Goal: Information Seeking & Learning: Find specific fact

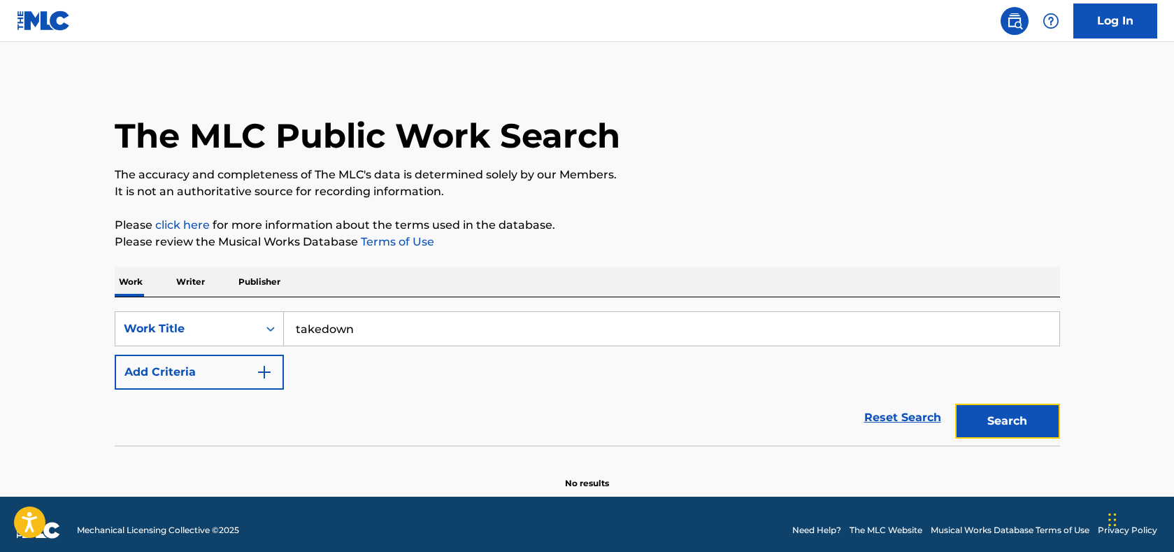
click at [992, 421] on button "Search" at bounding box center [1007, 420] width 105 height 35
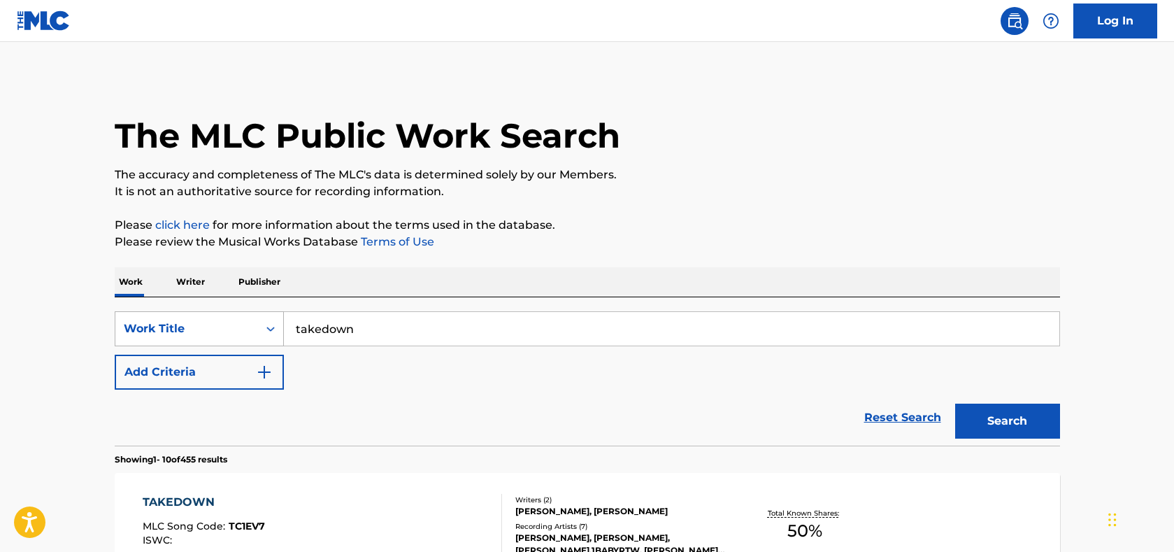
click at [212, 320] on div "Work Title" at bounding box center [187, 328] width 126 height 17
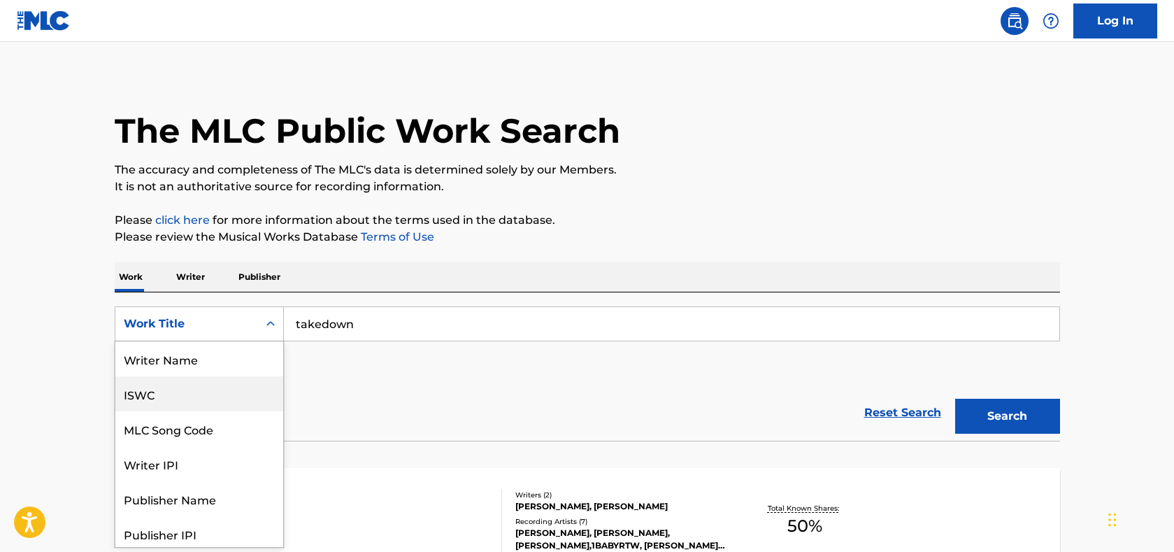
click at [164, 394] on div "ISWC" at bounding box center [199, 393] width 168 height 35
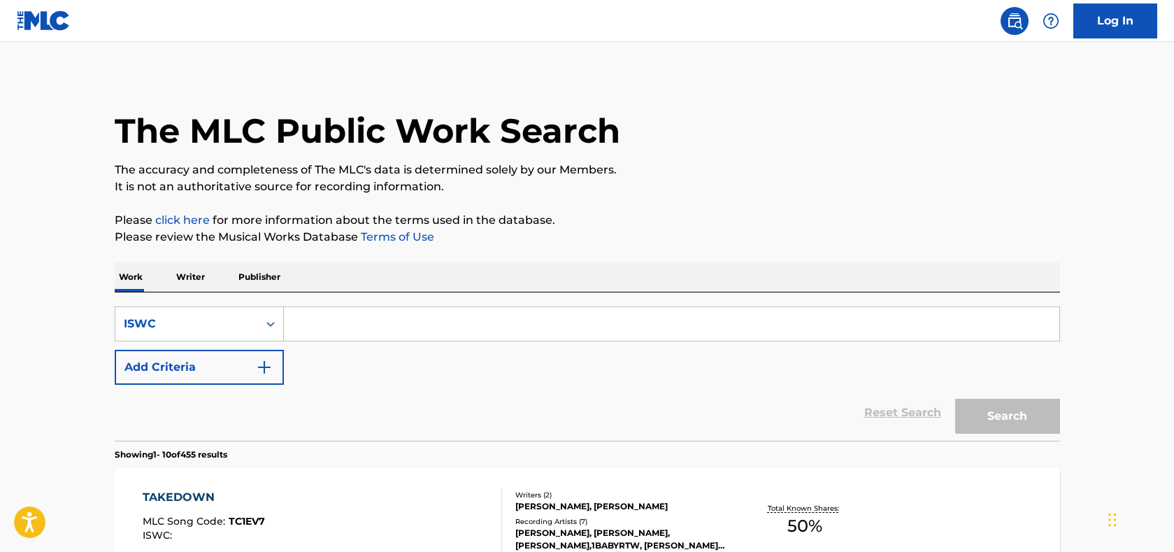
click at [399, 325] on input "Search Form" at bounding box center [671, 324] width 775 height 34
paste input "T3350505389"
type input "T3350505389"
click at [992, 420] on button "Search" at bounding box center [1007, 416] width 105 height 35
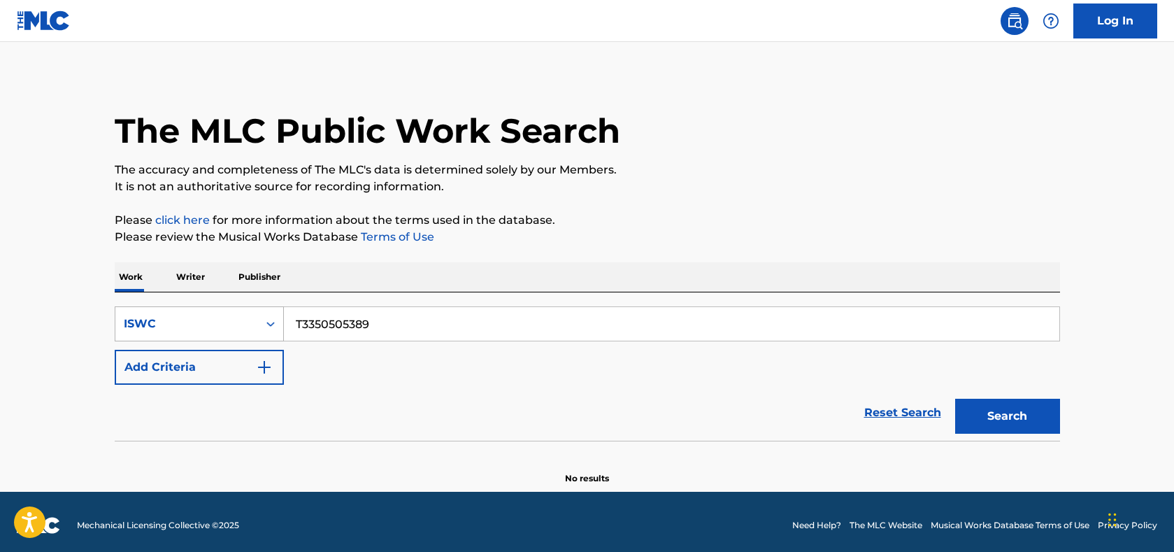
click at [213, 323] on div "ISWC" at bounding box center [187, 323] width 126 height 17
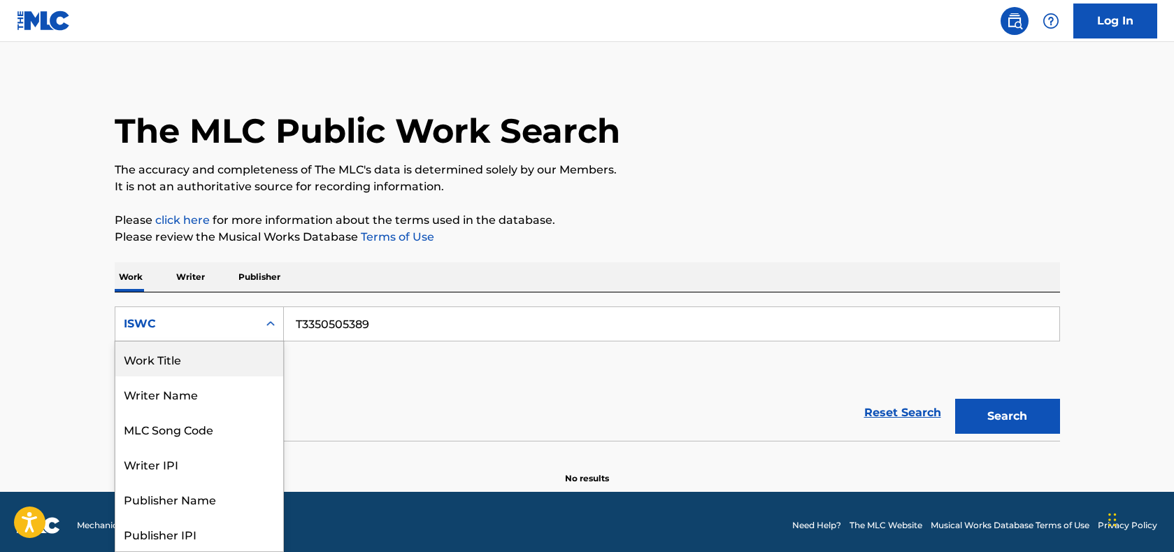
click at [196, 355] on div "Work Title" at bounding box center [199, 358] width 168 height 35
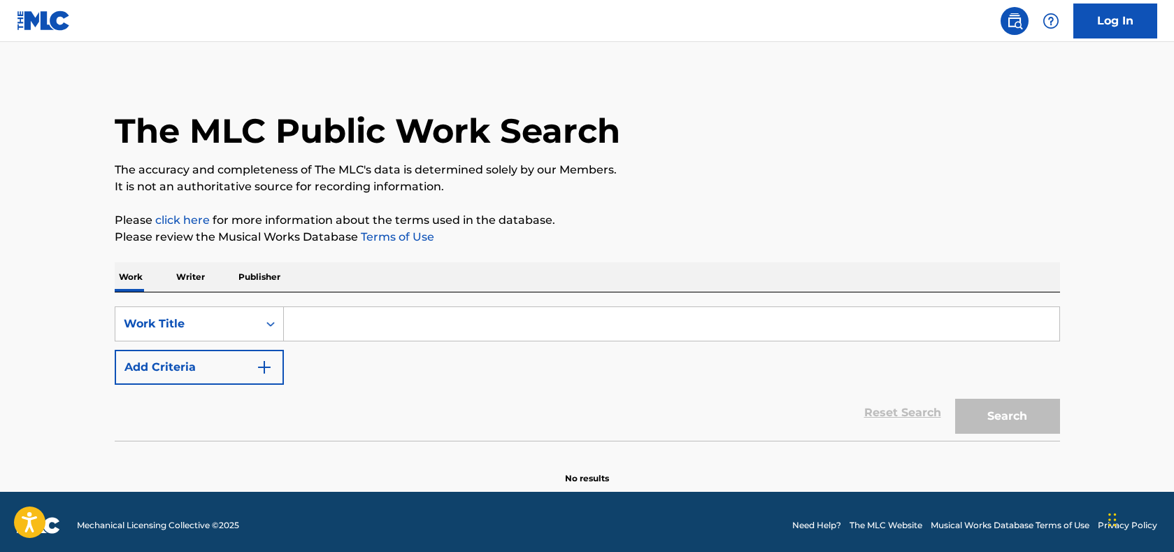
click at [364, 325] on input "Search Form" at bounding box center [671, 324] width 775 height 34
type input "takedown"
click at [977, 413] on button "Search" at bounding box center [1007, 416] width 105 height 35
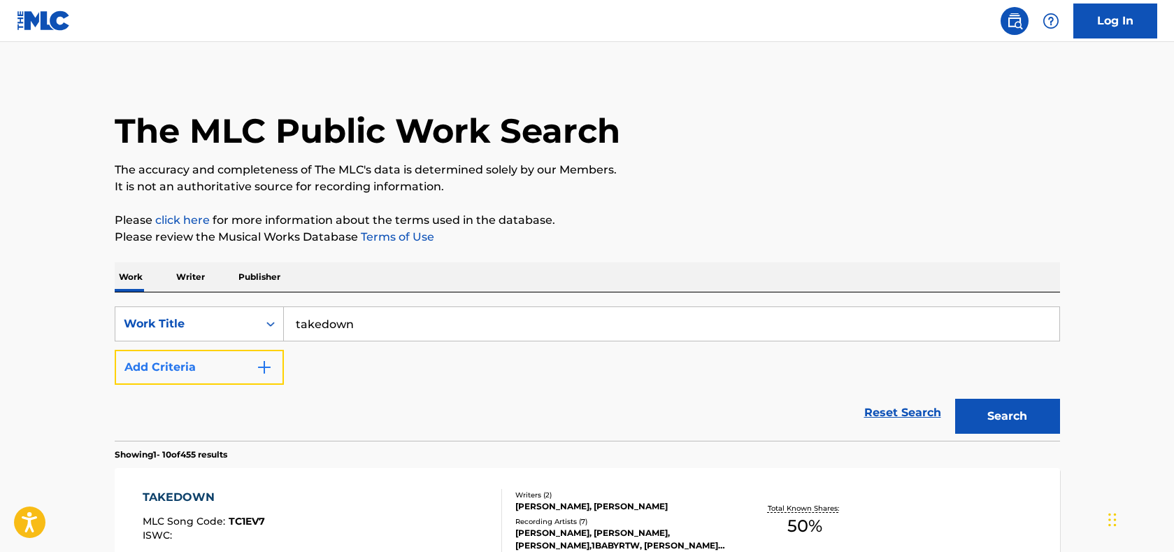
click at [249, 364] on button "Add Criteria" at bounding box center [199, 367] width 169 height 35
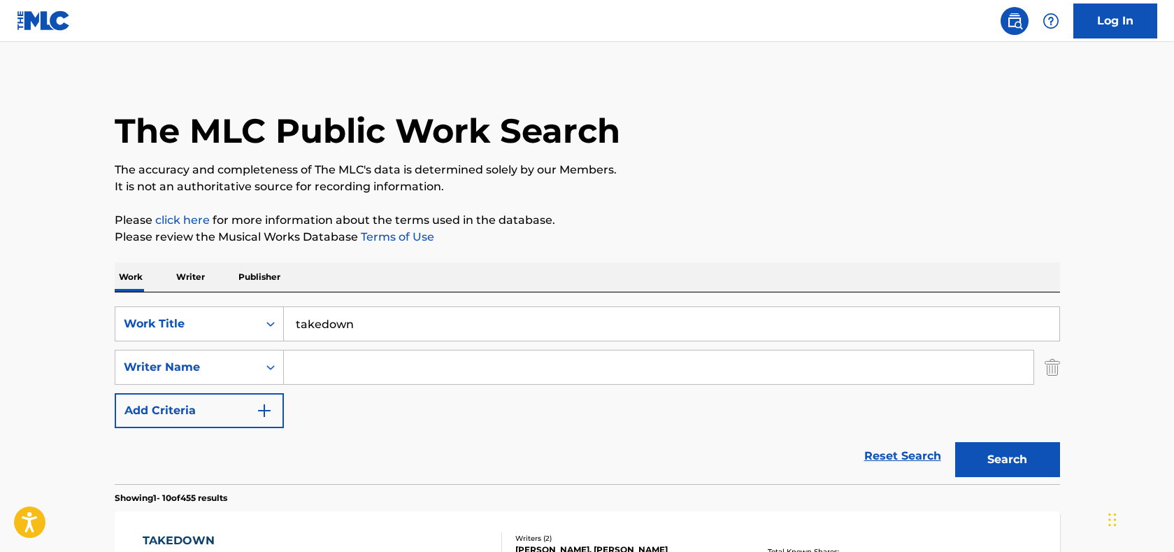
click at [335, 368] on input "Search Form" at bounding box center [659, 367] width 750 height 34
paste input "[PERSON_NAME]"
type input "[PERSON_NAME]"
click at [980, 461] on button "Search" at bounding box center [1007, 459] width 105 height 35
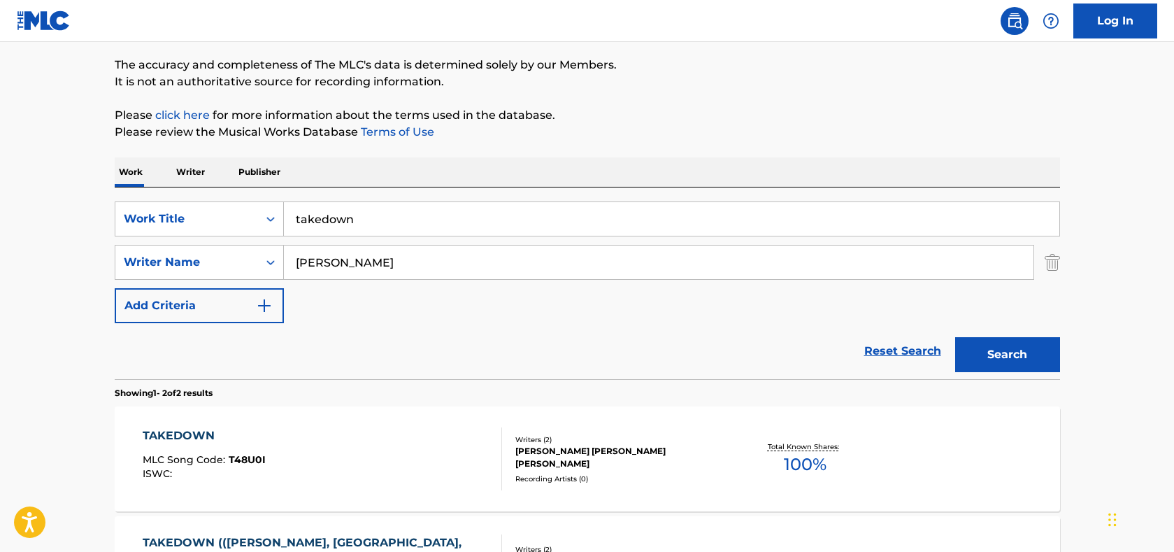
scroll to position [285, 0]
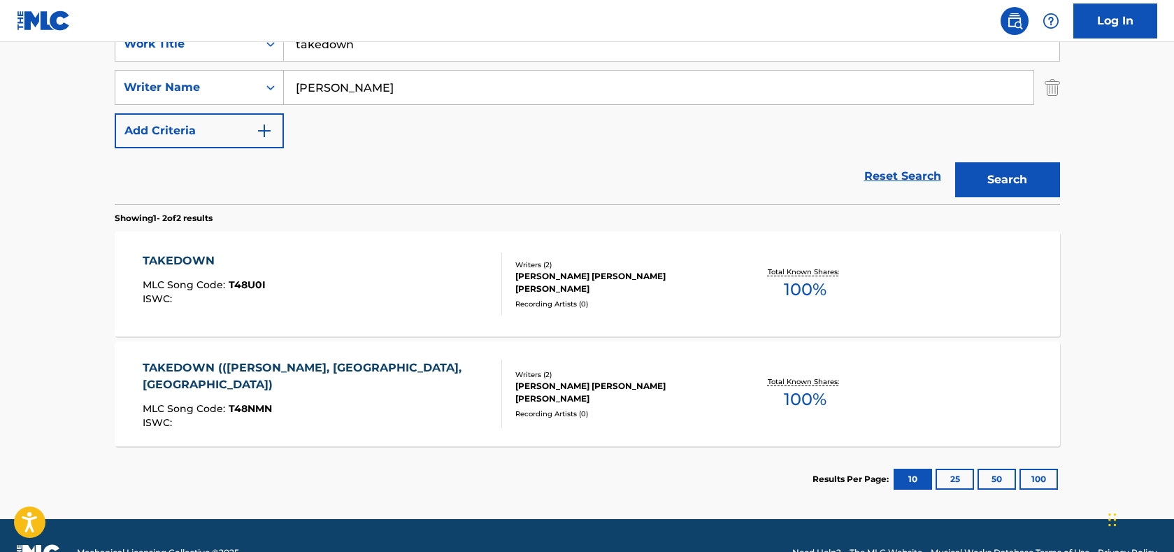
click at [203, 280] on span "MLC Song Code :" at bounding box center [186, 284] width 86 height 13
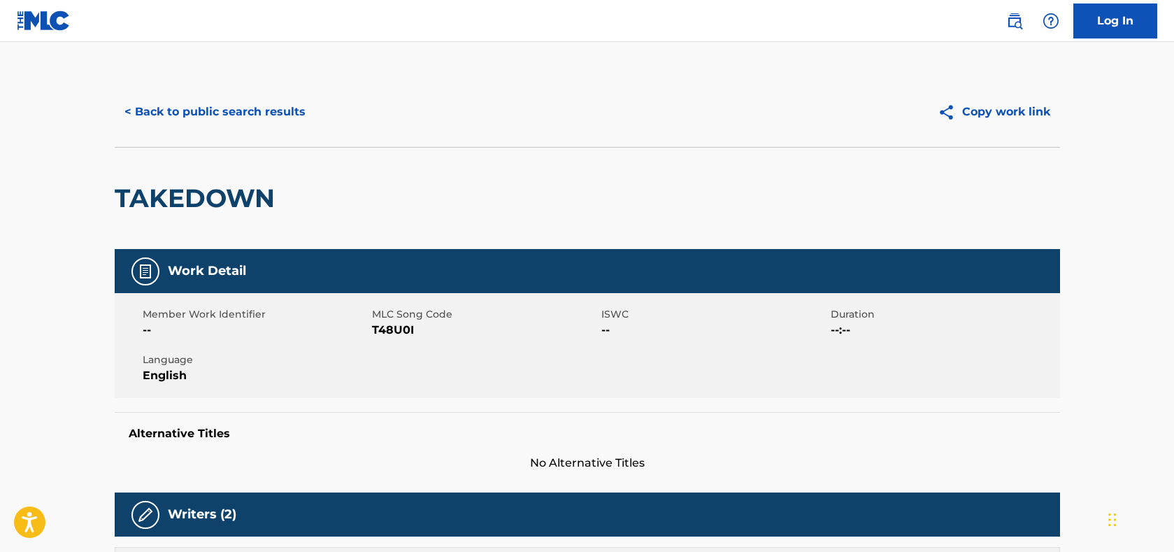
click at [391, 328] on span "T48U0I" at bounding box center [485, 330] width 226 height 17
click at [390, 328] on span "T48U0I" at bounding box center [485, 330] width 226 height 17
copy span "T48U0I"
click at [367, 371] on span "English" at bounding box center [256, 375] width 226 height 17
click at [171, 103] on button "< Back to public search results" at bounding box center [215, 111] width 201 height 35
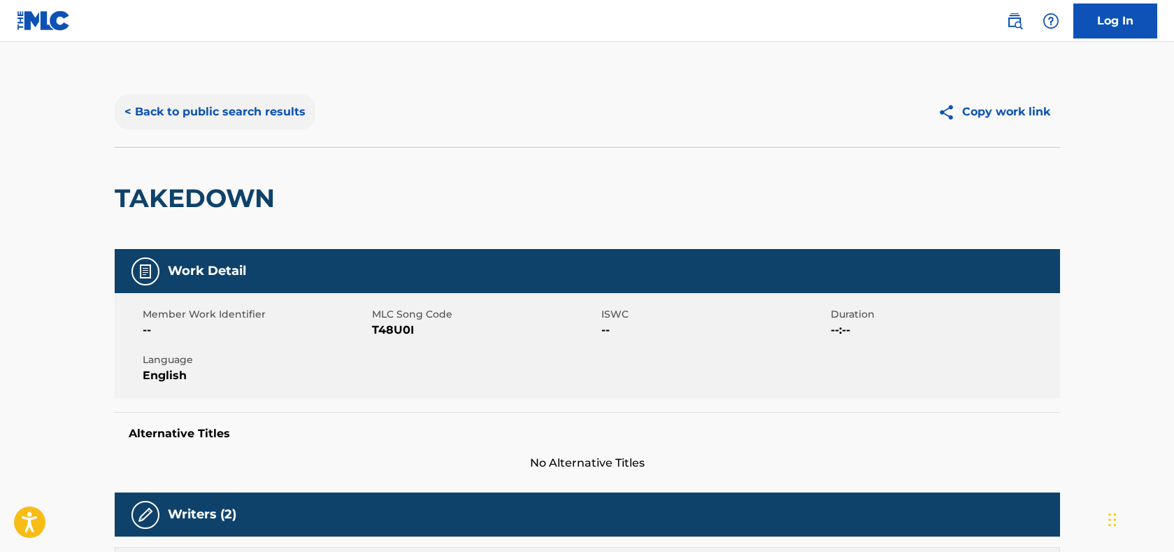
scroll to position [239, 0]
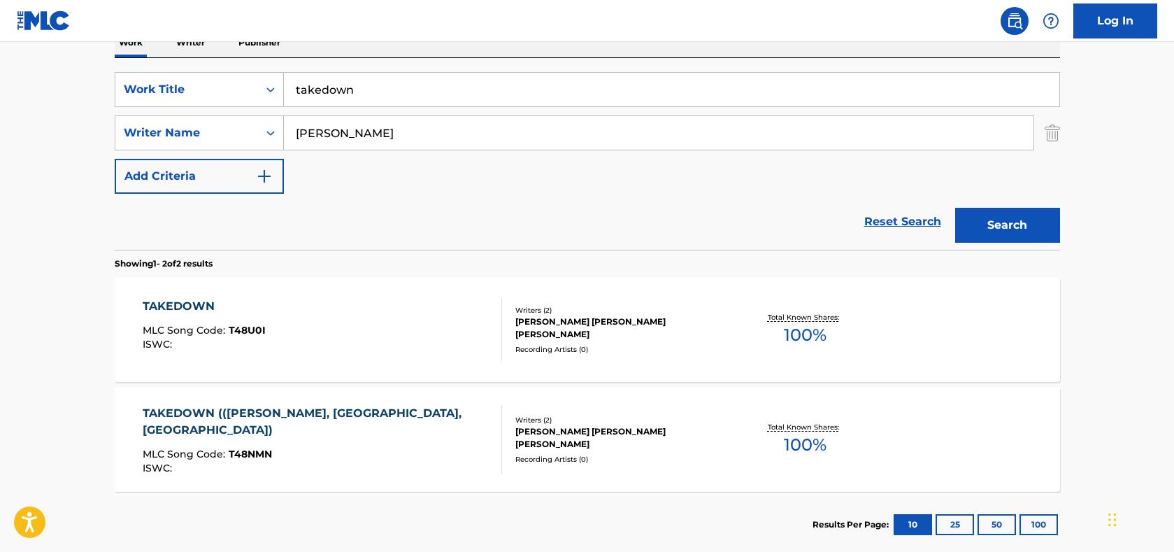
click at [218, 414] on div "TAKEDOWN (([PERSON_NAME], [GEOGRAPHIC_DATA], [GEOGRAPHIC_DATA])" at bounding box center [317, 422] width 348 height 34
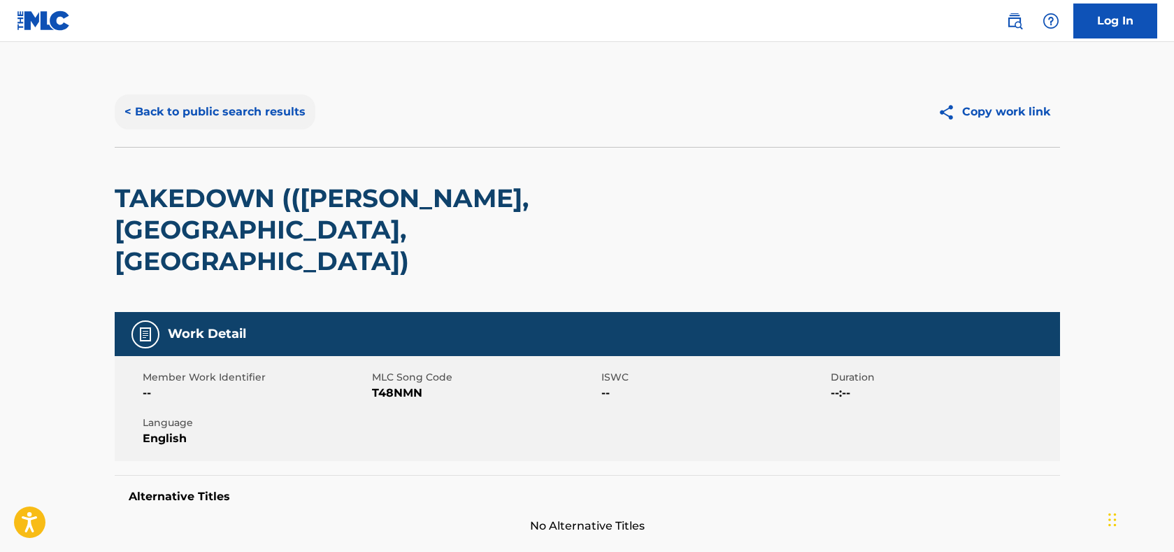
click at [231, 107] on button "< Back to public search results" at bounding box center [215, 111] width 201 height 35
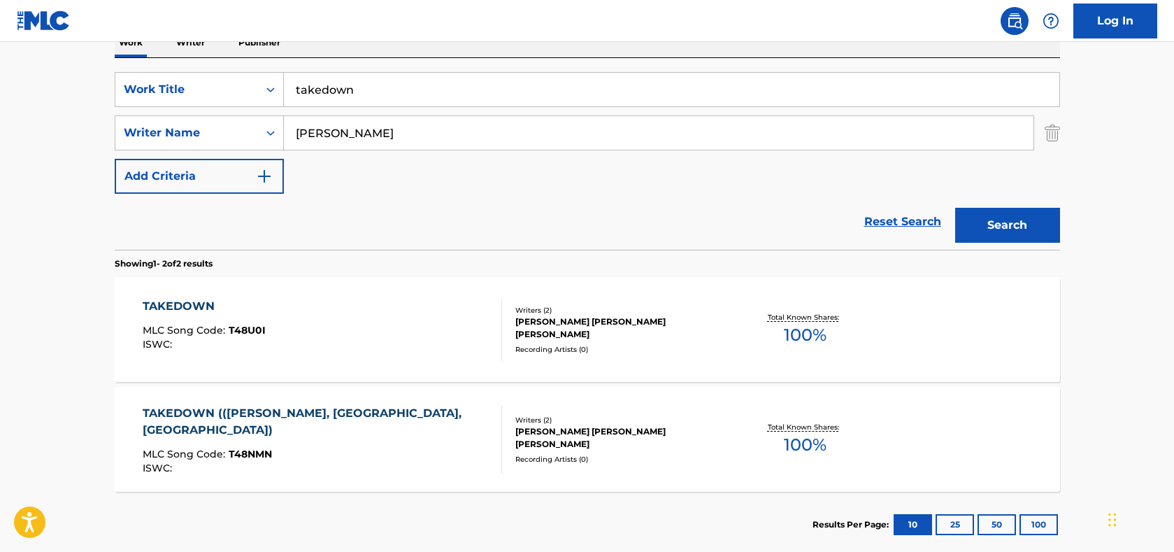
click at [203, 304] on div "TAKEDOWN" at bounding box center [204, 306] width 123 height 17
